Goal: Information Seeking & Learning: Learn about a topic

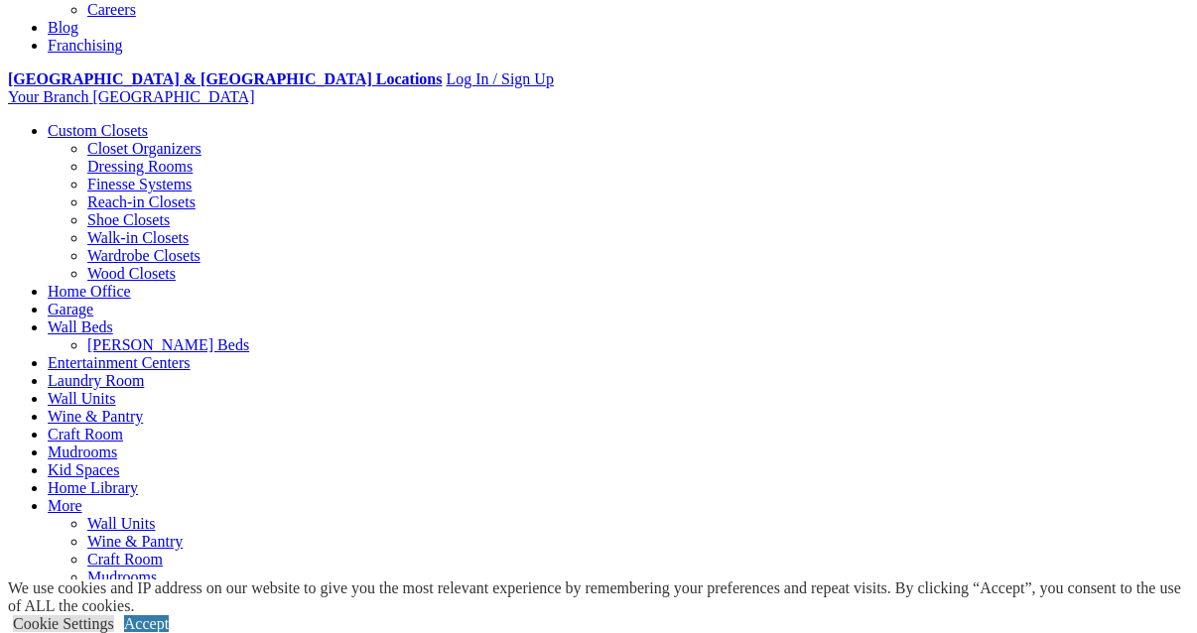
scroll to position [736, 0]
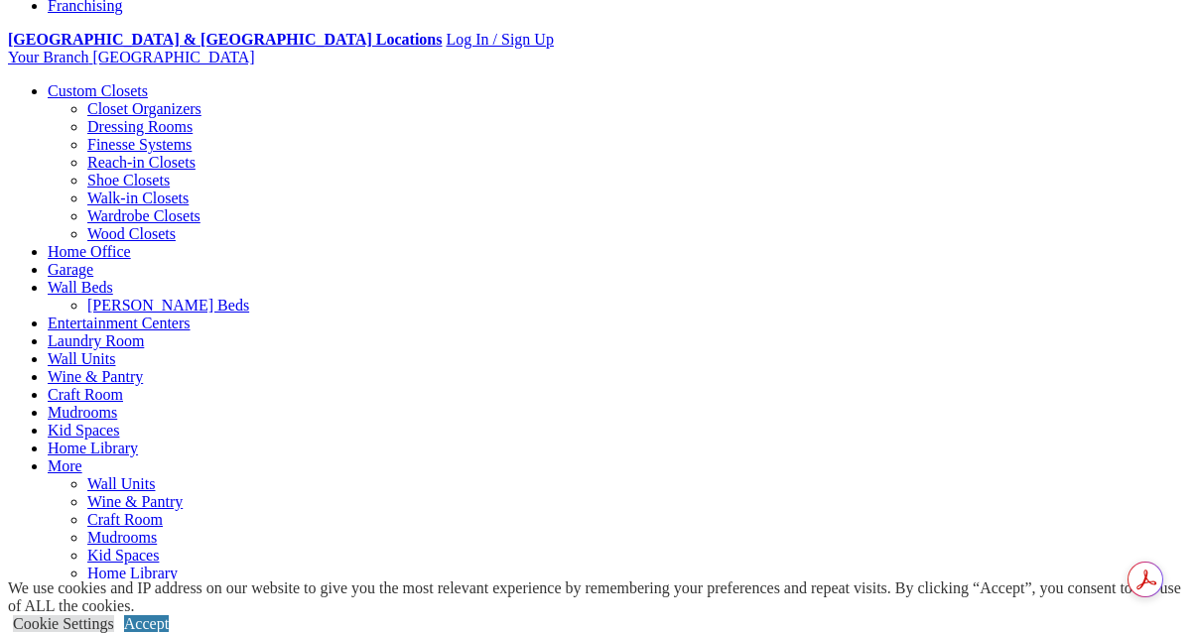
click at [163, 599] on span "Schedule a Free Consult (opens a dropdown menu)" at bounding box center [163, 607] width 0 height 17
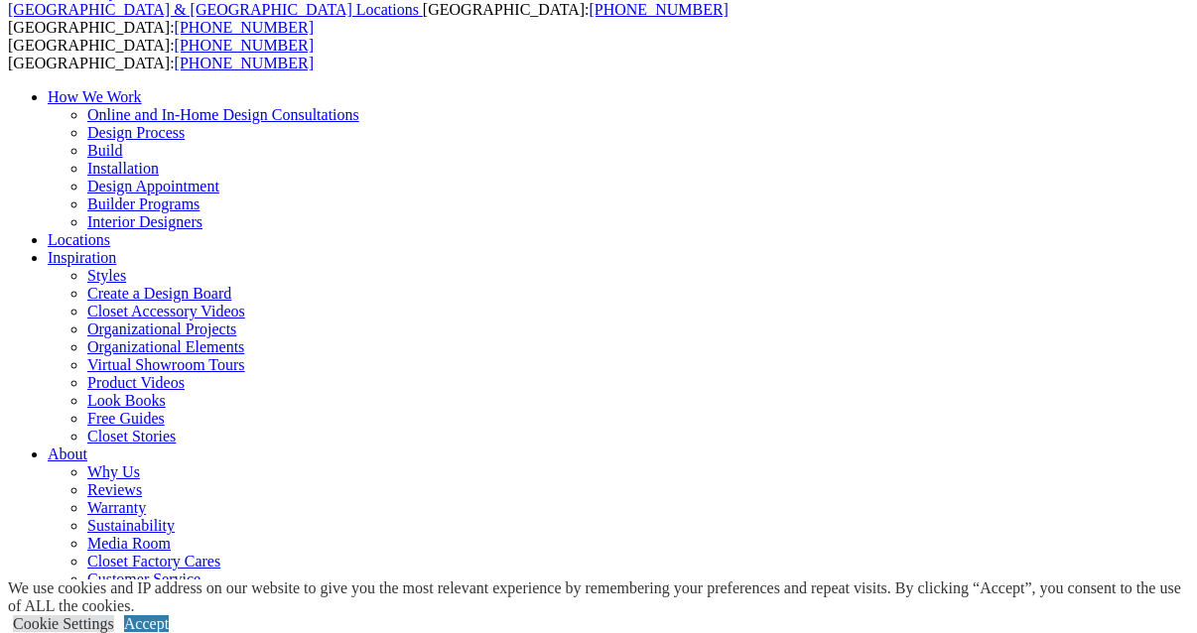
scroll to position [0, 0]
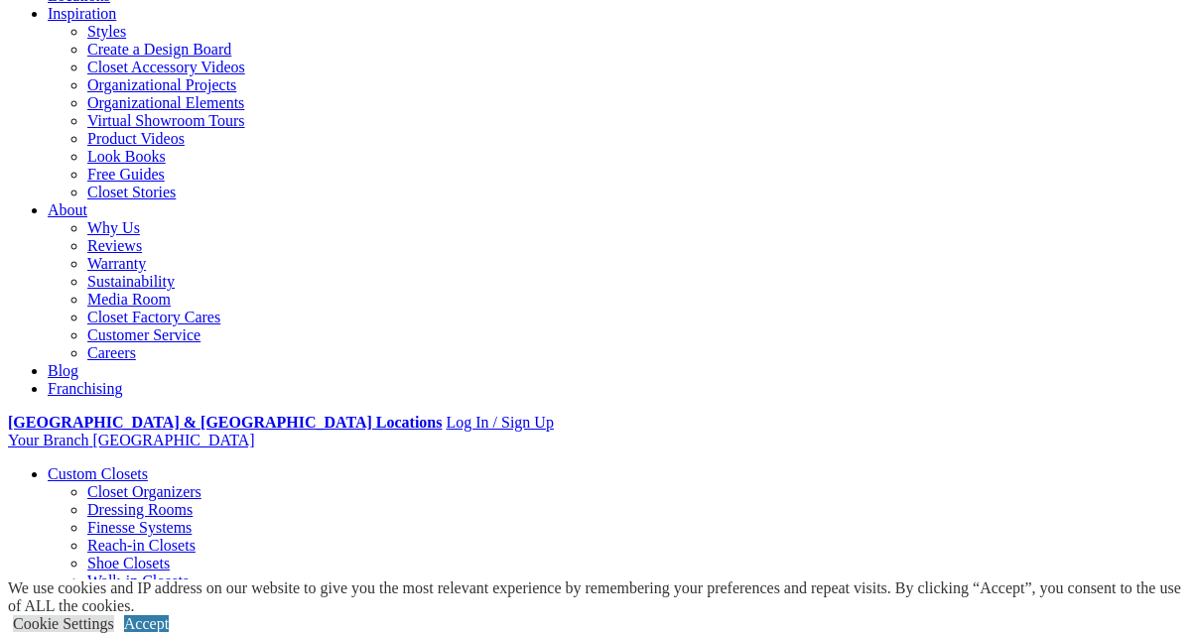
scroll to position [355, 0]
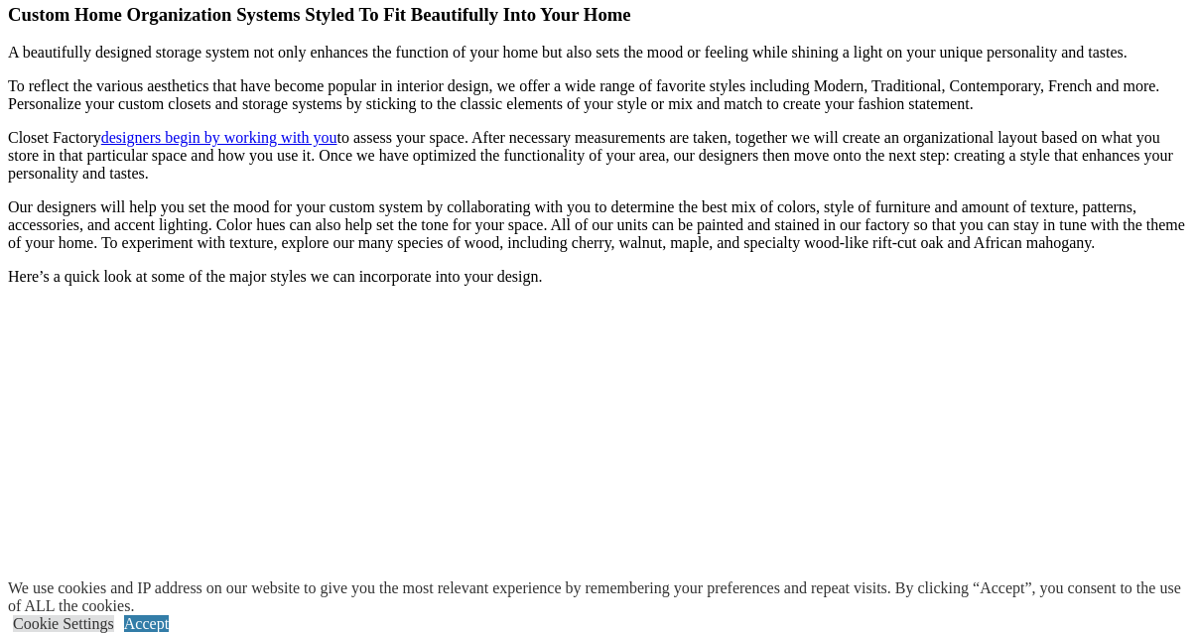
scroll to position [1724, 0]
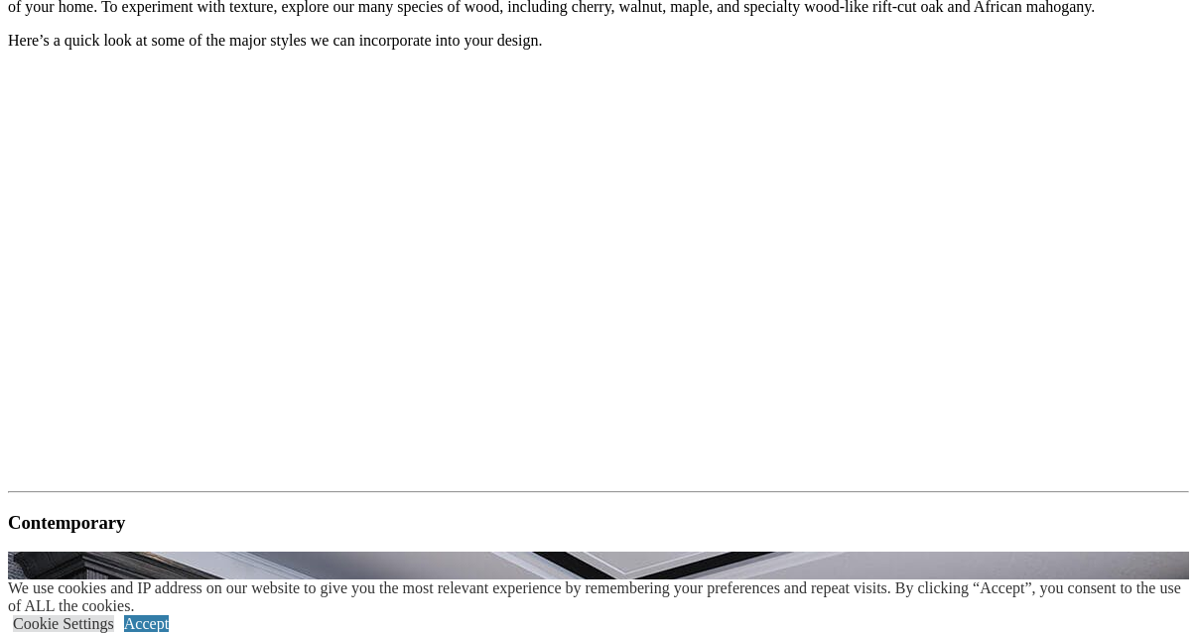
scroll to position [2447, 0]
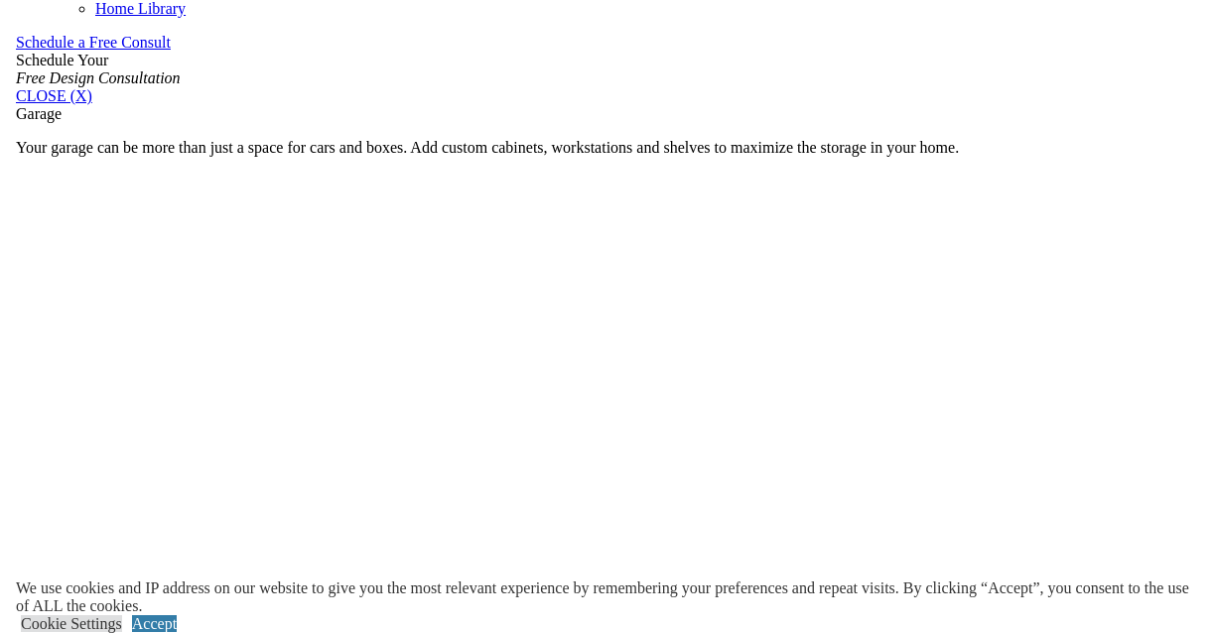
scroll to position [1301, 0]
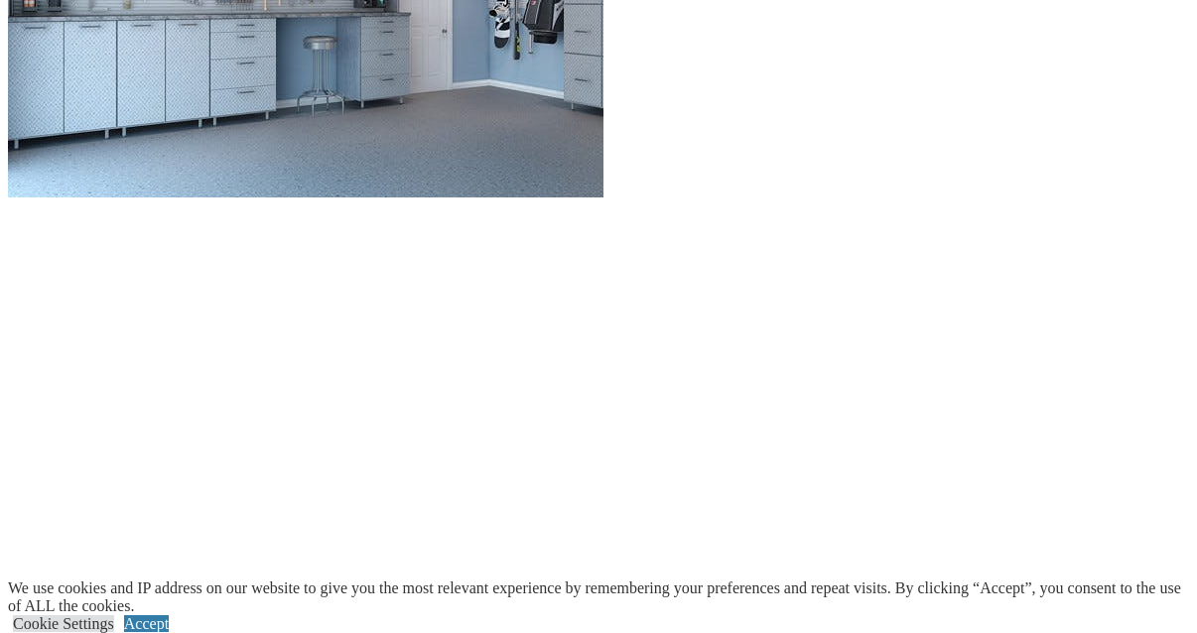
scroll to position [2134, 0]
